Goal: Obtain resource: Download file/media

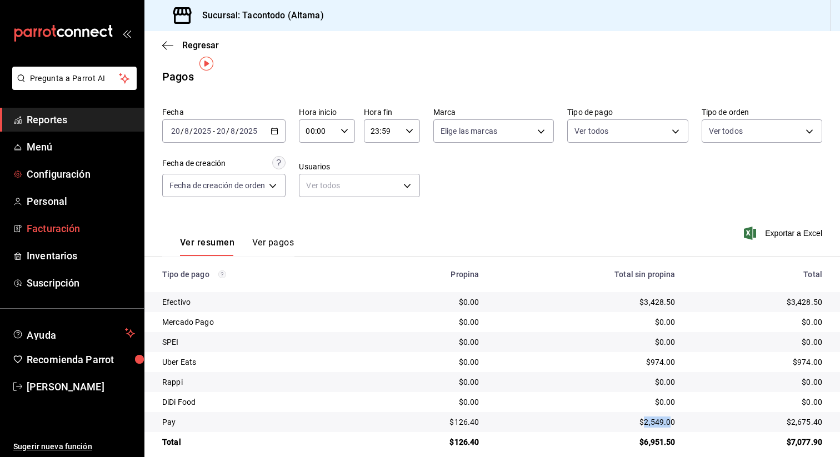
scroll to position [13, 0]
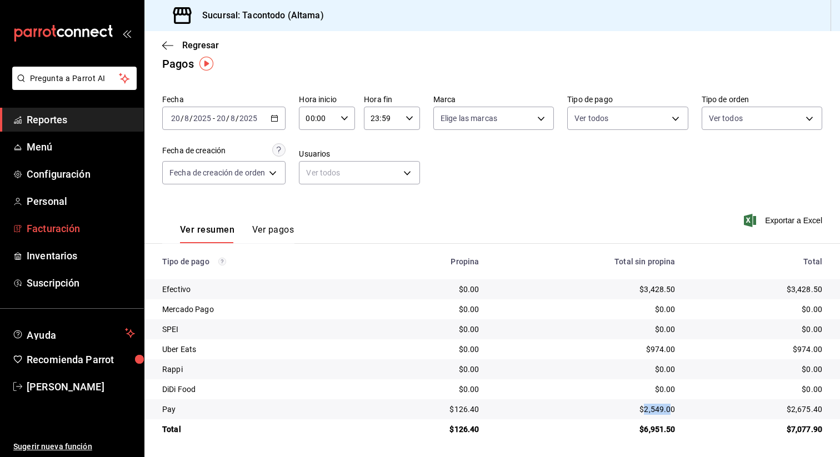
click at [63, 229] on span "Facturación" at bounding box center [81, 228] width 108 height 15
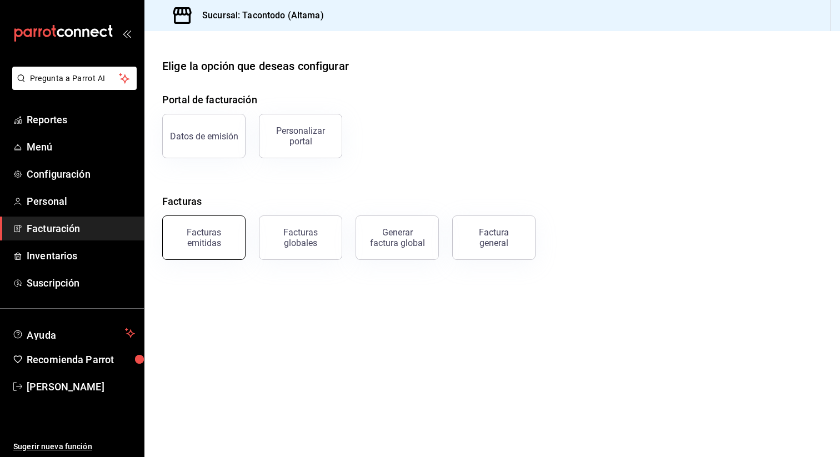
click at [218, 247] on button "Facturas emitidas" at bounding box center [203, 238] width 83 height 44
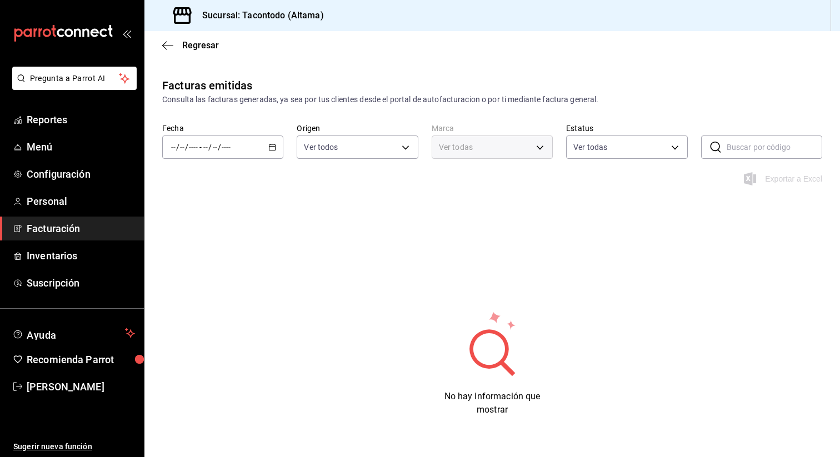
click at [252, 148] on div "/ / - / /" at bounding box center [222, 147] width 121 height 23
type input "56f755ab-7396-4f10-bb3c-049bffdbebb5"
click at [207, 286] on span "Año actual" at bounding box center [215, 281] width 86 height 12
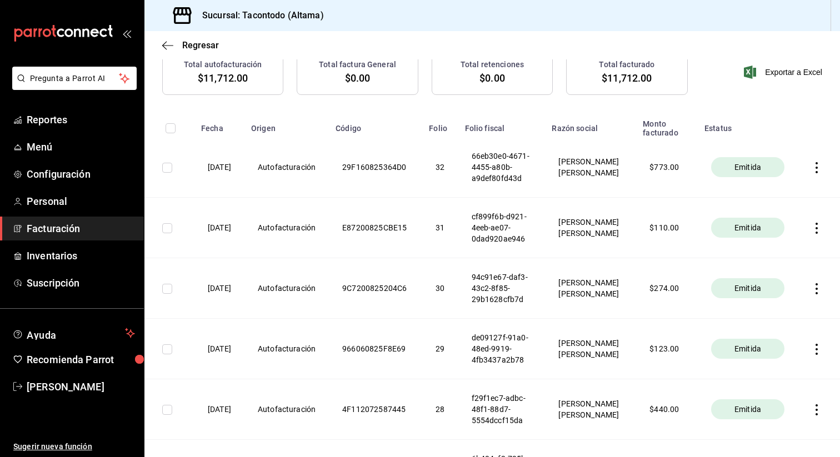
scroll to position [118, 0]
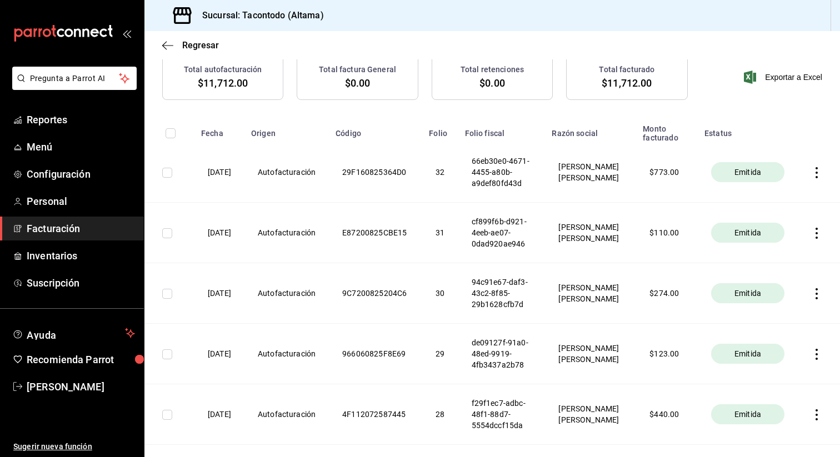
click at [818, 178] on icon "button" at bounding box center [817, 172] width 2 height 11
click at [785, 148] on div "Descargar PDF" at bounding box center [781, 151] width 53 height 9
